Goal: Task Accomplishment & Management: Manage account settings

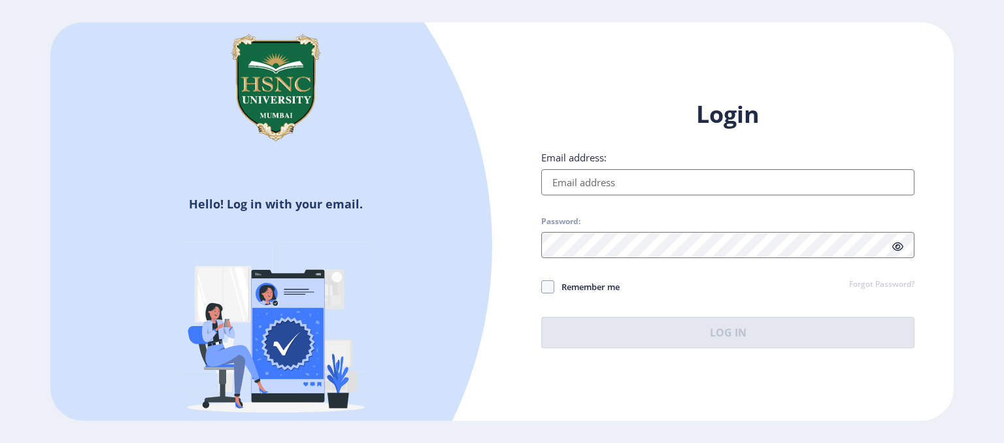
click at [595, 187] on input "Email address:" at bounding box center [727, 182] width 373 height 26
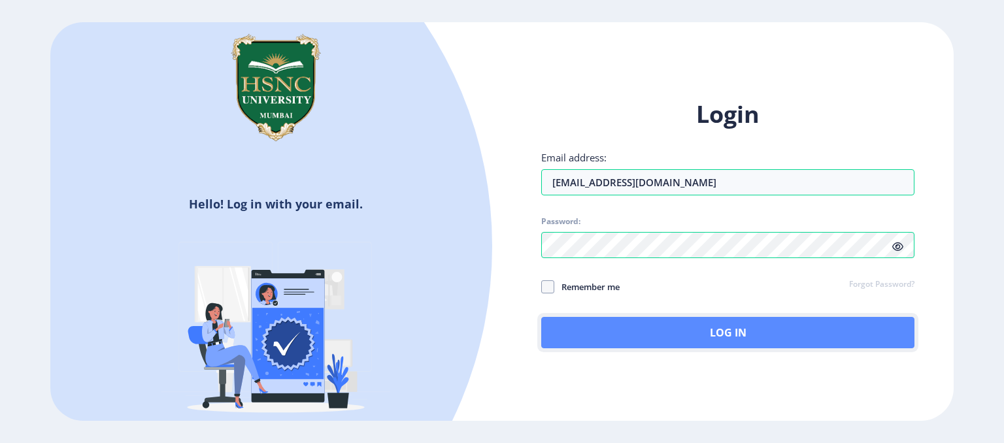
click at [698, 330] on button "Log In" at bounding box center [727, 332] width 373 height 31
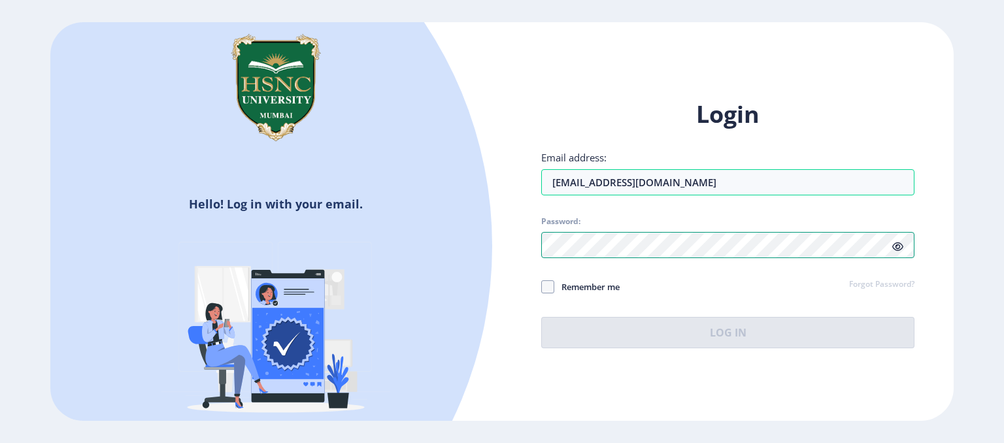
click at [529, 256] on div "Login Email address: [EMAIL_ADDRESS][DOMAIN_NAME] Password: Remember me Forgot …" at bounding box center [728, 234] width 452 height 310
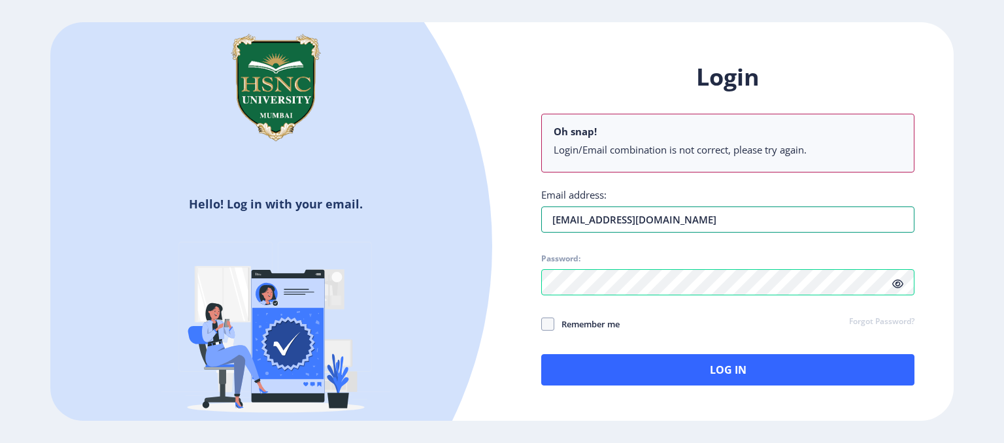
click at [706, 188] on div "Email address: [EMAIL_ADDRESS][DOMAIN_NAME]" at bounding box center [727, 210] width 373 height 44
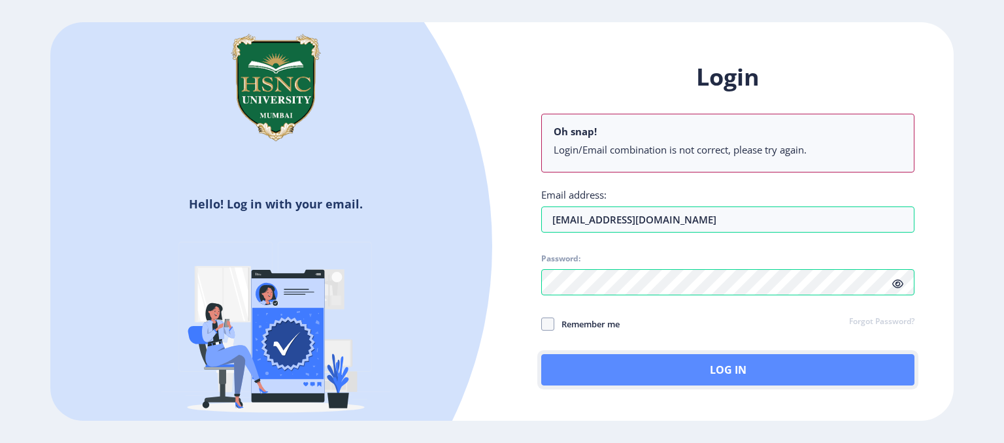
click at [654, 372] on button "Log In" at bounding box center [727, 369] width 373 height 31
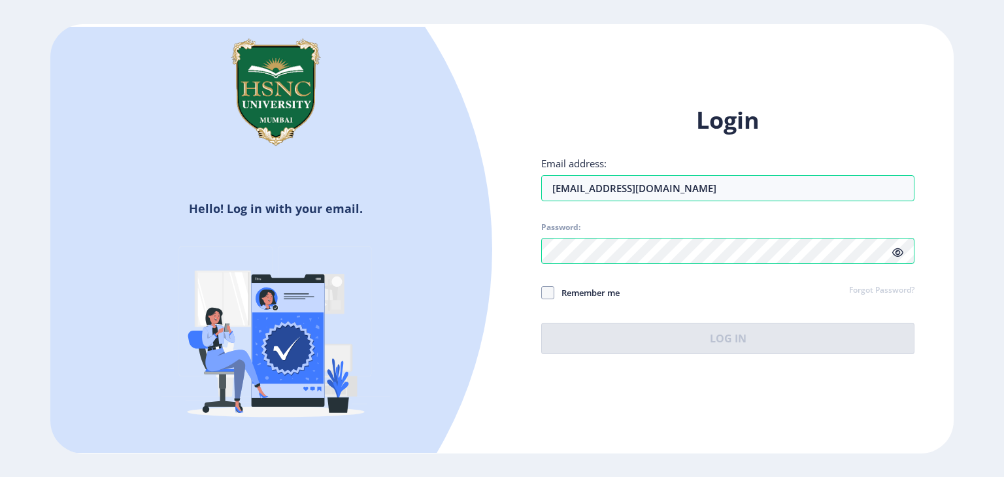
click at [902, 253] on icon at bounding box center [898, 253] width 11 height 10
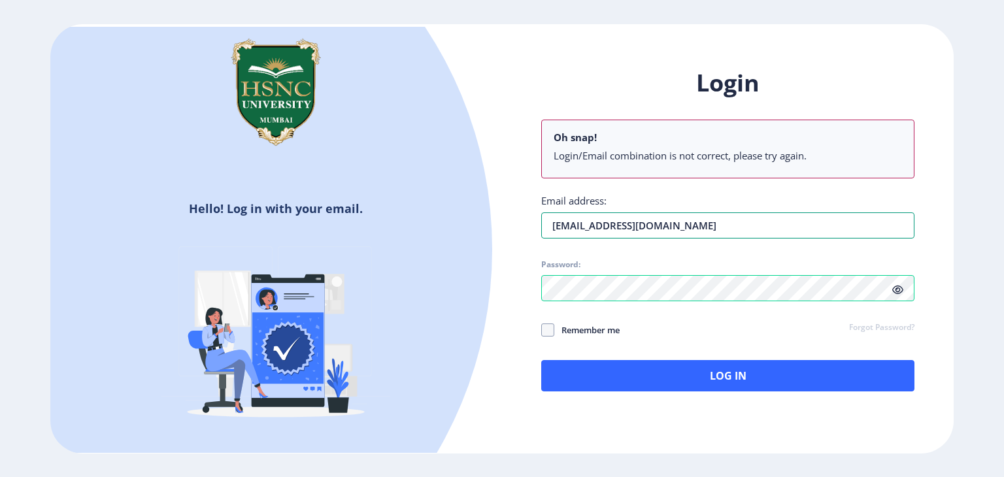
type input "[EMAIL_ADDRESS][DOMAIN_NAME]"
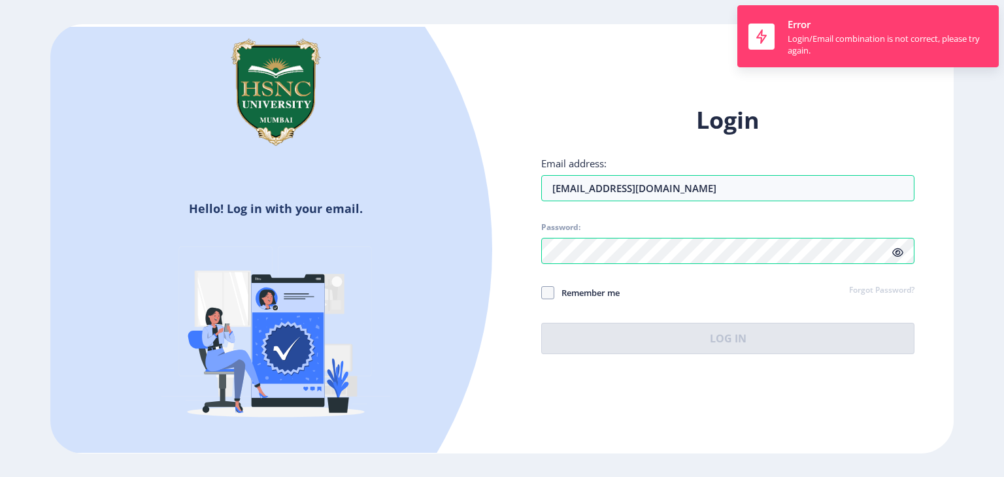
click at [506, 241] on div "Login Email address: [EMAIL_ADDRESS][DOMAIN_NAME] Password: Remember me Forgot …" at bounding box center [728, 240] width 452 height 310
